Goal: Communication & Community: Ask a question

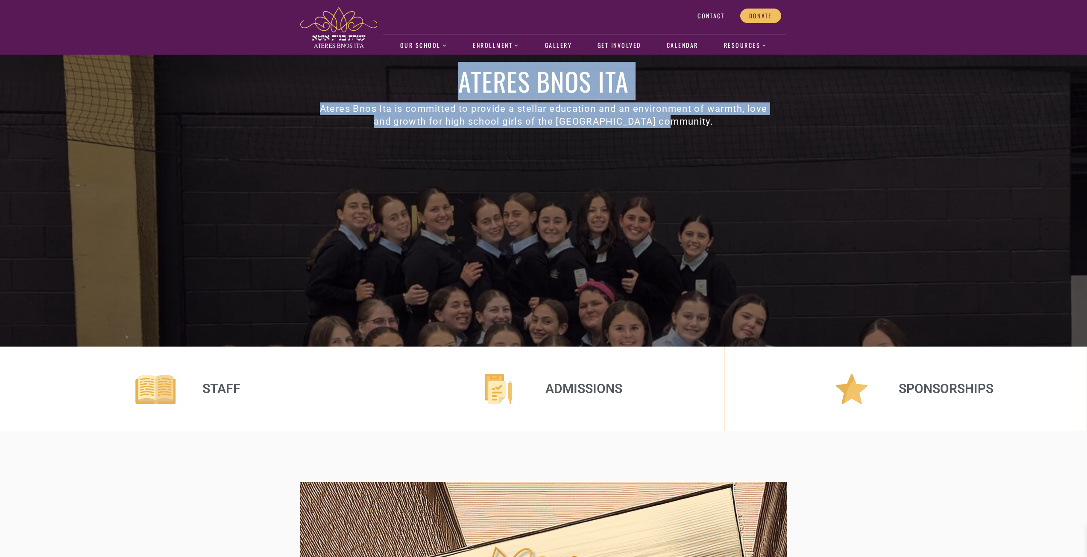
drag, startPoint x: 1087, startPoint y: 39, endPoint x: 1084, endPoint y: 101, distance: 62.4
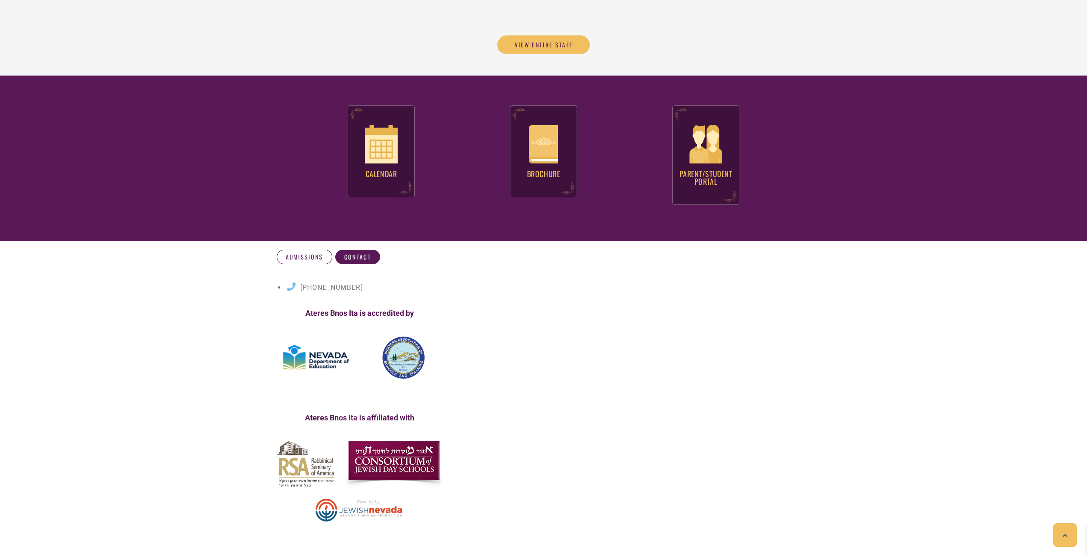
scroll to position [3257, 0]
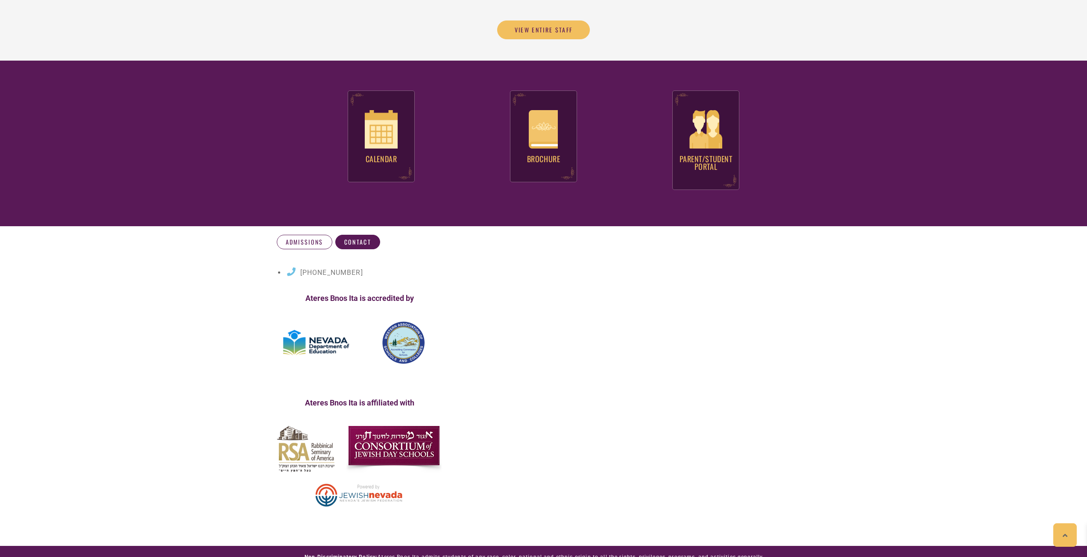
click at [381, 478] on img at bounding box center [360, 495] width 98 height 34
click at [397, 322] on img at bounding box center [403, 343] width 43 height 43
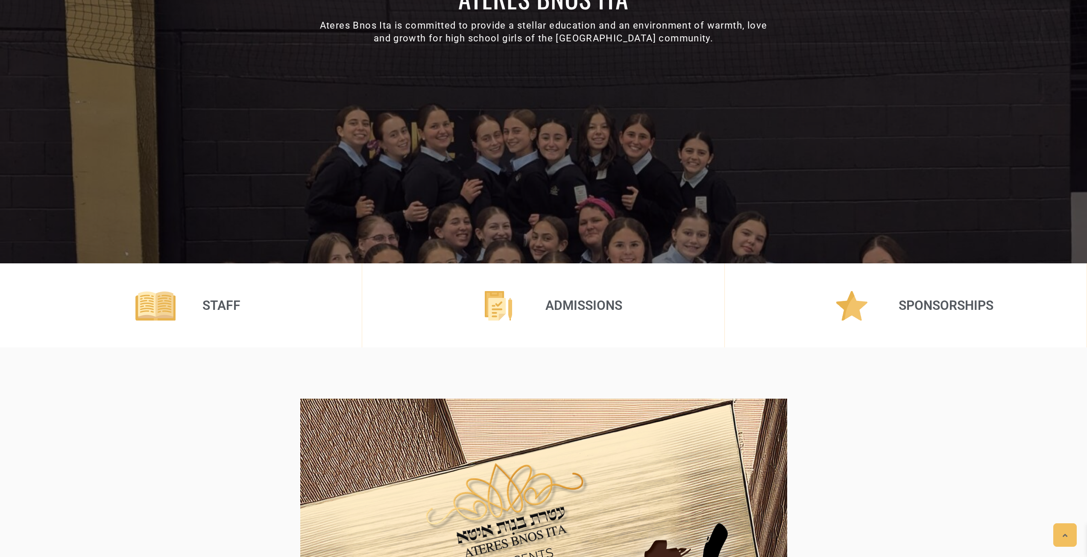
scroll to position [0, 0]
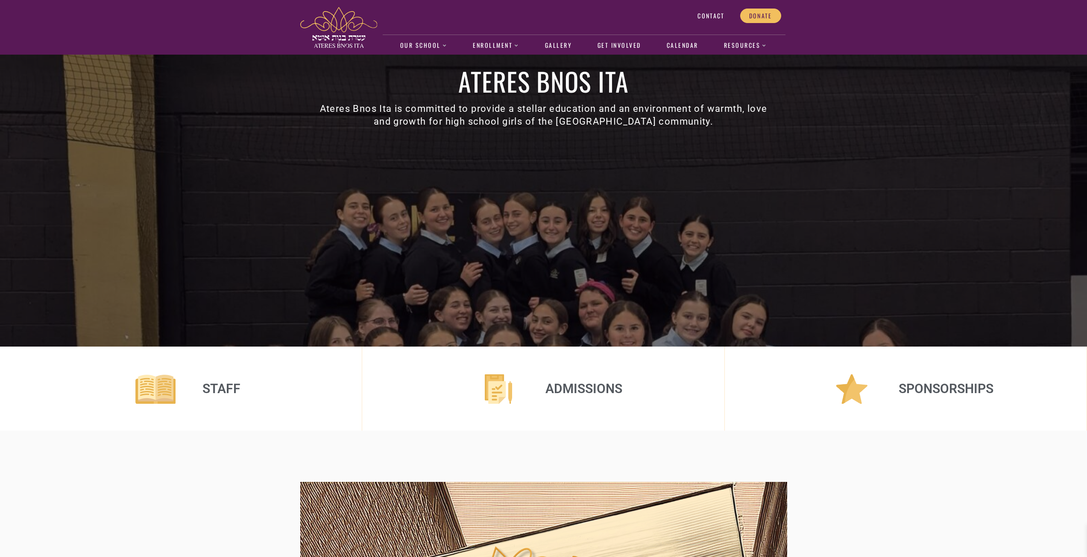
click at [713, 12] on span "Contact" at bounding box center [711, 16] width 27 height 8
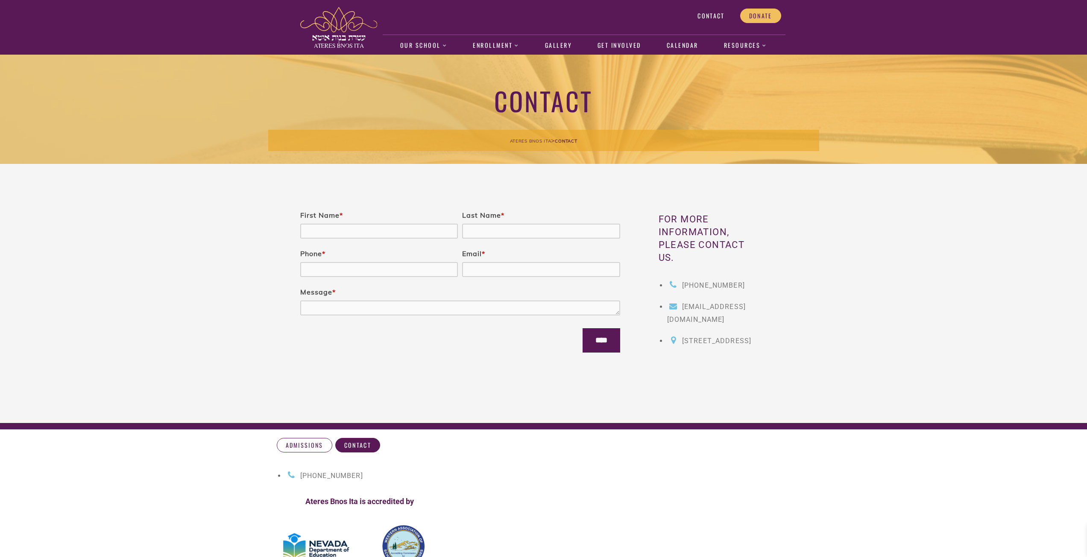
click at [442, 303] on textarea "Message *" at bounding box center [460, 308] width 320 height 15
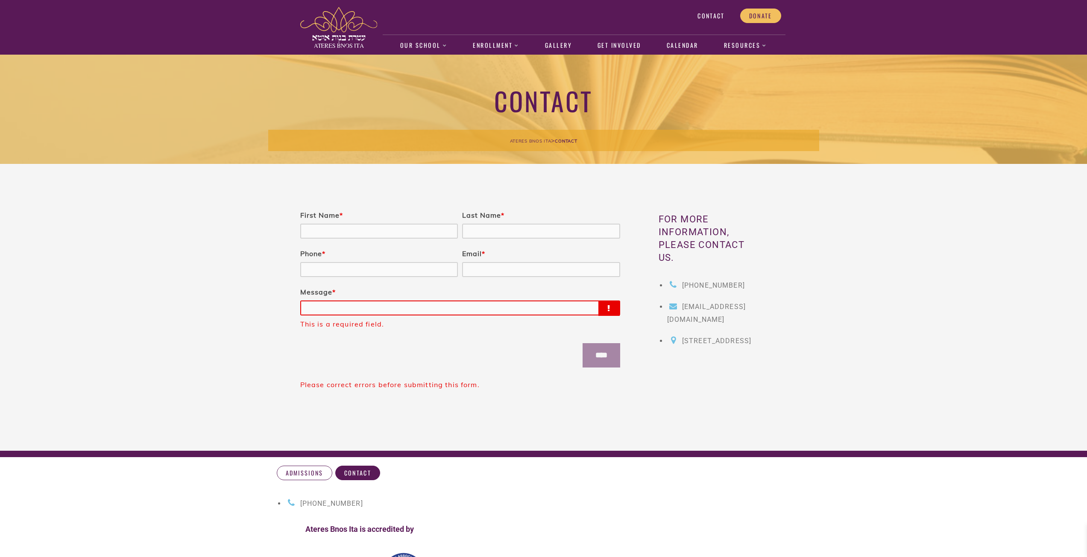
click at [333, 333] on nf-rows-wrap "First Name * Last Name * Phone * Email * Message * This is a required field. **…" at bounding box center [460, 294] width 320 height 167
click at [357, 295] on div "Message *" at bounding box center [460, 302] width 320 height 28
